Goal: Task Accomplishment & Management: Complete application form

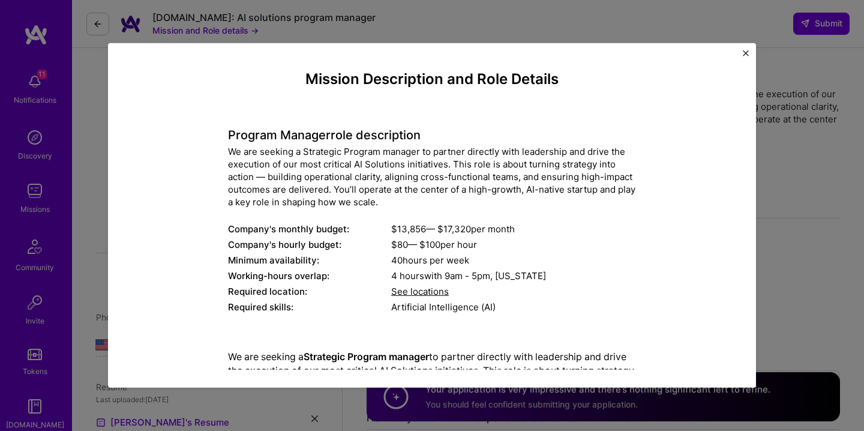
select select "US"
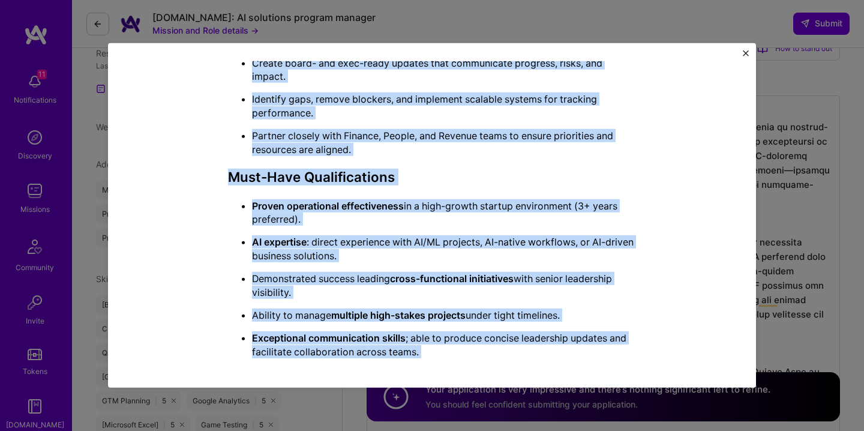
scroll to position [569, 0]
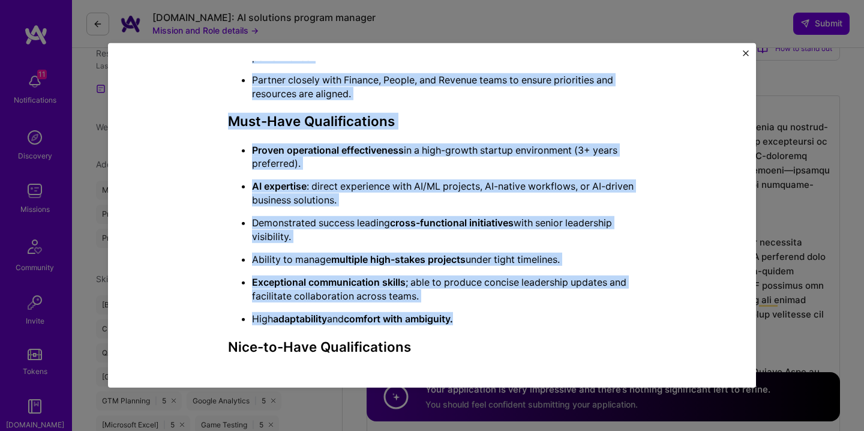
drag, startPoint x: 513, startPoint y: 95, endPoint x: 583, endPoint y: 313, distance: 228.8
click at [583, 313] on div "We are seeking a Strategic Program manager to partner directly with leadership …" at bounding box center [432, 170] width 408 height 799
click at [583, 313] on p "High adaptability and comfort with ambiguity." at bounding box center [444, 318] width 384 height 13
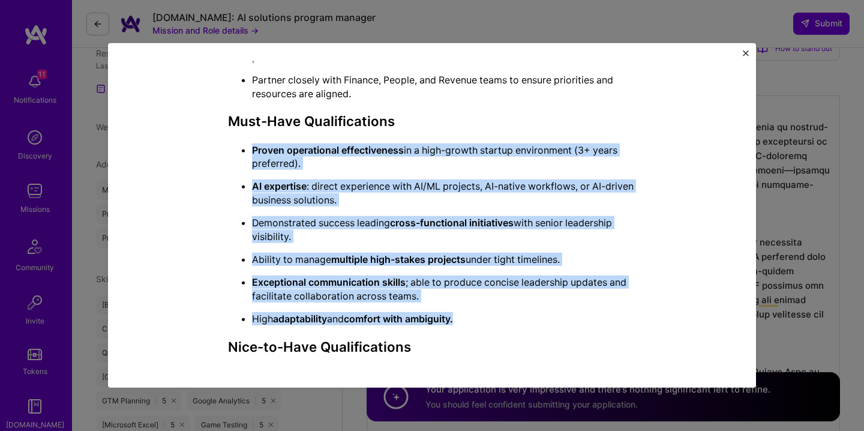
drag, startPoint x: 562, startPoint y: 138, endPoint x: 553, endPoint y: 314, distance: 176.1
click at [553, 314] on div "We are seeking a Strategic Program manager to partner directly with leadership …" at bounding box center [432, 170] width 408 height 780
click at [553, 314] on p "High adaptability and comfort with ambiguity." at bounding box center [444, 318] width 384 height 13
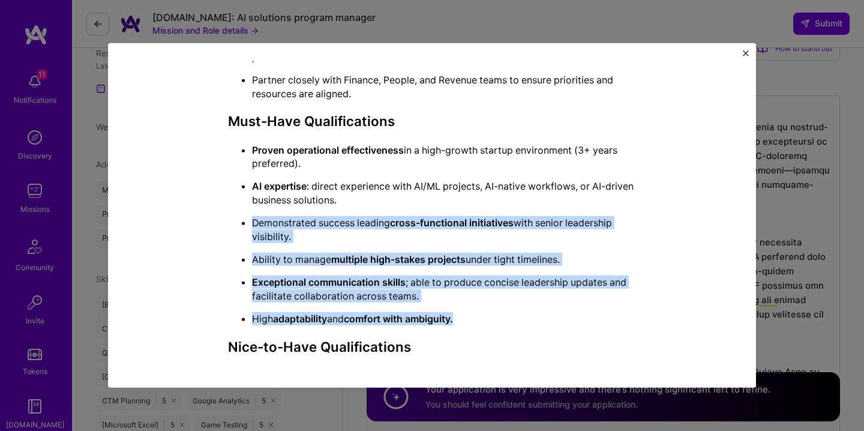
drag, startPoint x: 535, startPoint y: 318, endPoint x: 545, endPoint y: 197, distance: 121.0
click at [545, 197] on ul "Proven operational effectiveness in a high-growth startup environment (3+ years…" at bounding box center [432, 234] width 408 height 182
click at [545, 197] on p "AI expertise : direct experience with AI/ML projects, AI-native workflows, or A…" at bounding box center [444, 192] width 384 height 27
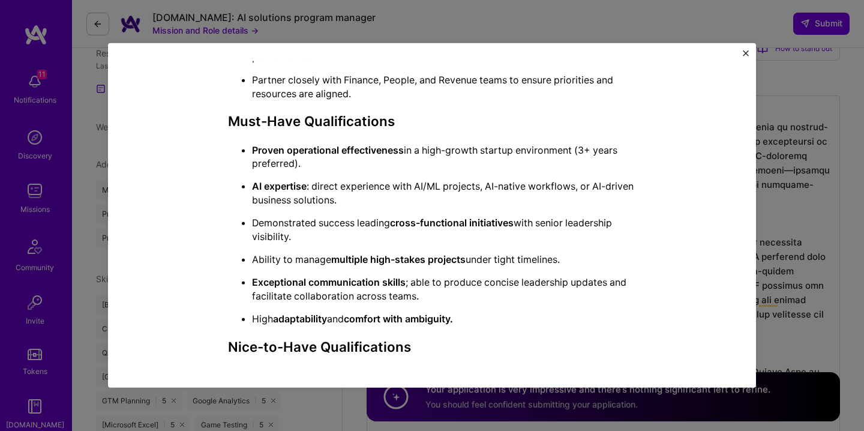
drag, startPoint x: 545, startPoint y: 179, endPoint x: 556, endPoint y: 316, distance: 137.8
click at [556, 316] on ul "Proven operational effectiveness in a high-growth startup environment (3+ years…" at bounding box center [432, 234] width 408 height 182
click at [556, 316] on p "High adaptability and comfort with ambiguity." at bounding box center [444, 318] width 384 height 13
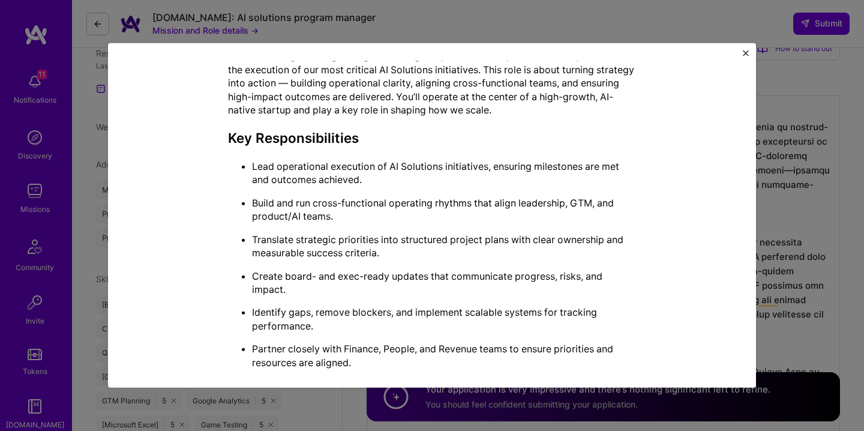
scroll to position [306, 0]
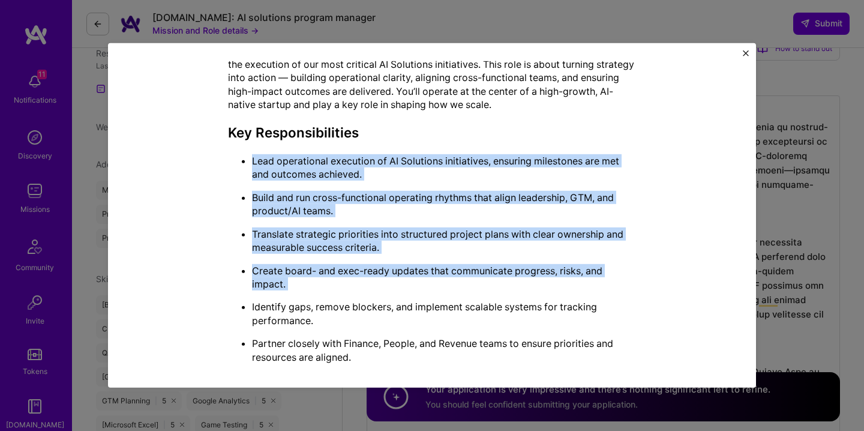
drag, startPoint x: 424, startPoint y: 145, endPoint x: 394, endPoint y: 299, distance: 157.6
click at [394, 299] on div "We are seeking a Strategic Program manager to partner directly with leadership …" at bounding box center [432, 434] width 408 height 780
click at [394, 300] on p "Identify gaps, remove blockers, and implement scalable systems for tracking per…" at bounding box center [444, 313] width 384 height 27
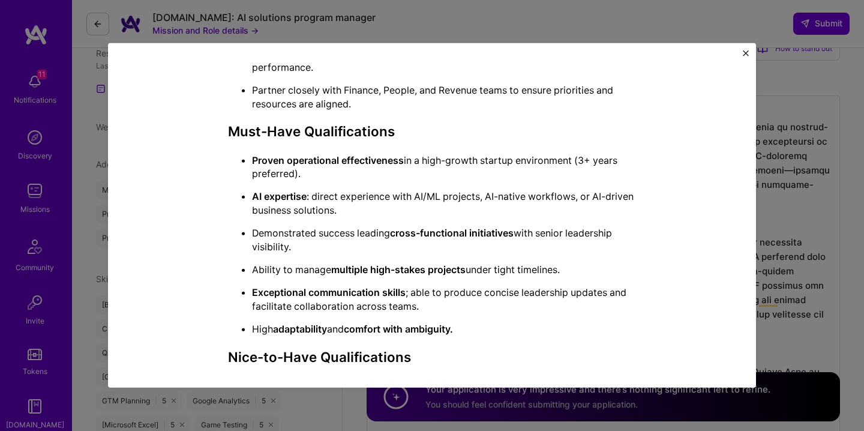
scroll to position [573, 0]
